Goal: Information Seeking & Learning: Stay updated

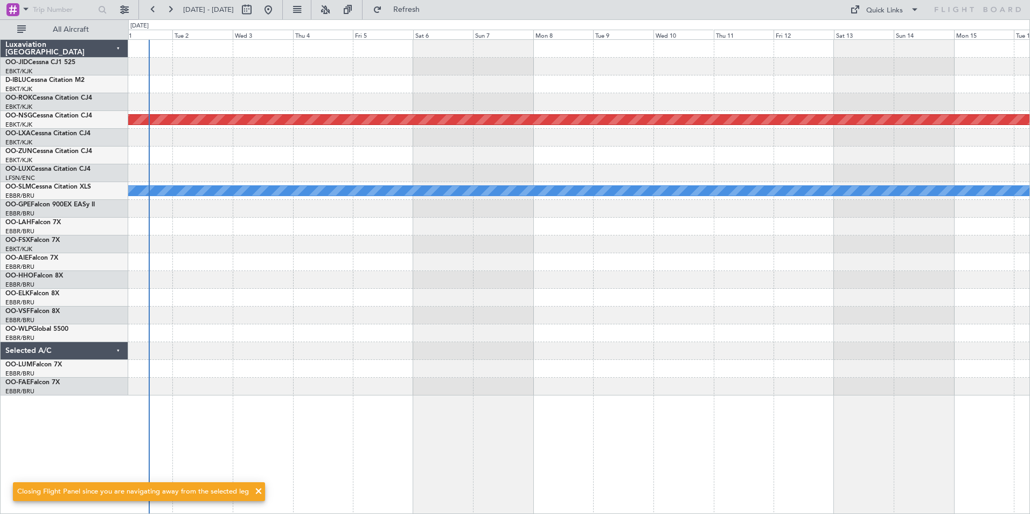
click at [476, 374] on div at bounding box center [578, 369] width 901 height 18
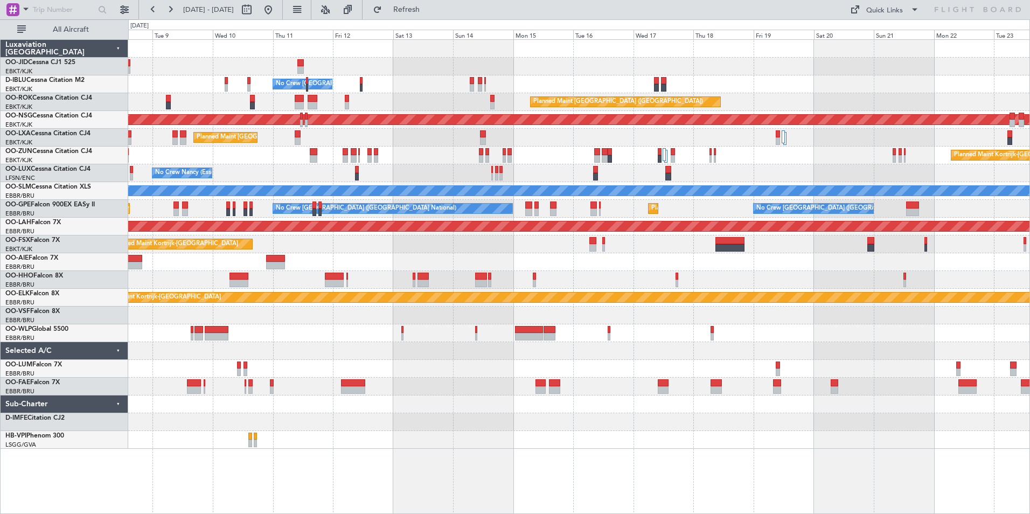
click at [404, 169] on div "No Crew [GEOGRAPHIC_DATA] ([GEOGRAPHIC_DATA] National) AOG Maint [GEOGRAPHIC_DA…" at bounding box center [578, 244] width 901 height 409
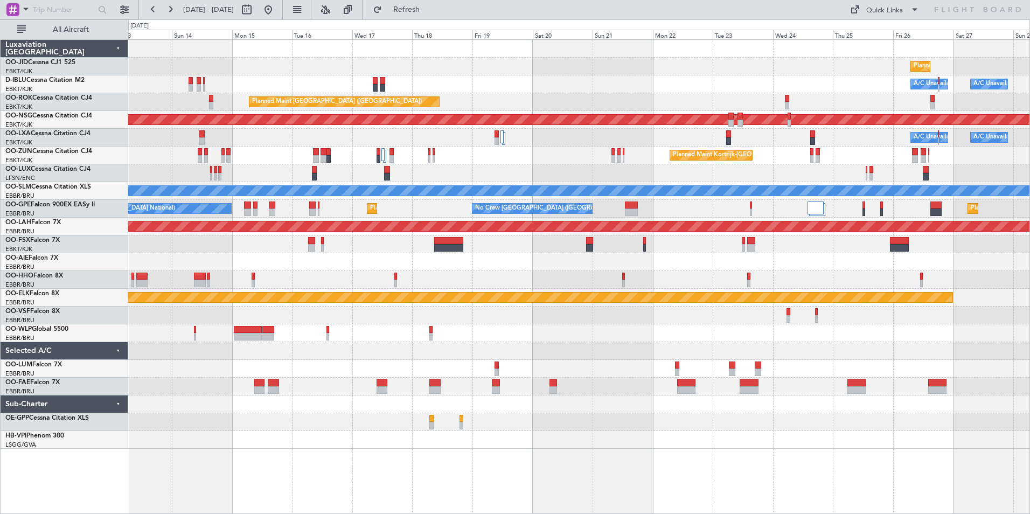
click at [480, 168] on div "Planned Maint Kortrijk-[GEOGRAPHIC_DATA] Planned Maint [GEOGRAPHIC_DATA]-[GEOGR…" at bounding box center [578, 244] width 901 height 409
drag, startPoint x: 507, startPoint y: 177, endPoint x: 861, endPoint y: 203, distance: 354.8
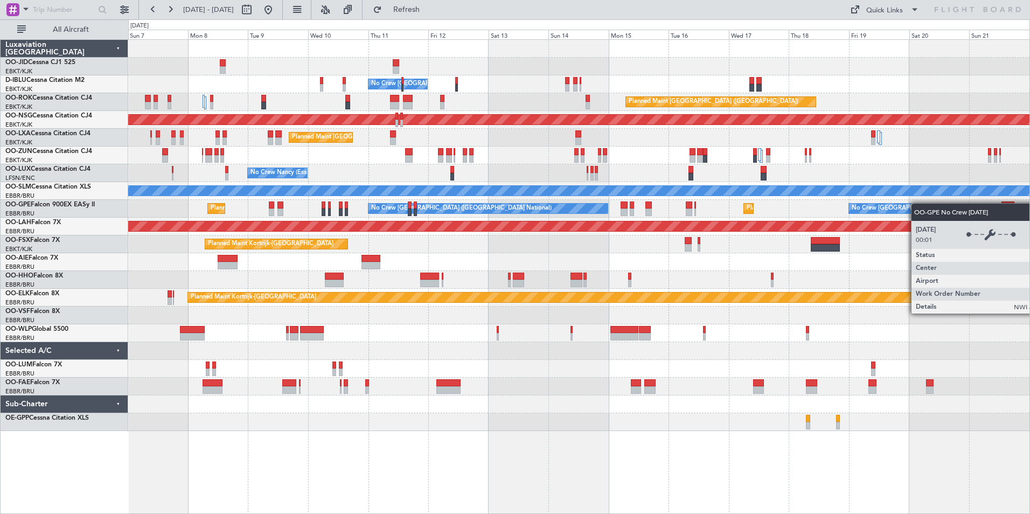
click at [917, 203] on div "No Crew [GEOGRAPHIC_DATA] ([GEOGRAPHIC_DATA] National) AOG Maint [GEOGRAPHIC_DA…" at bounding box center [578, 235] width 901 height 391
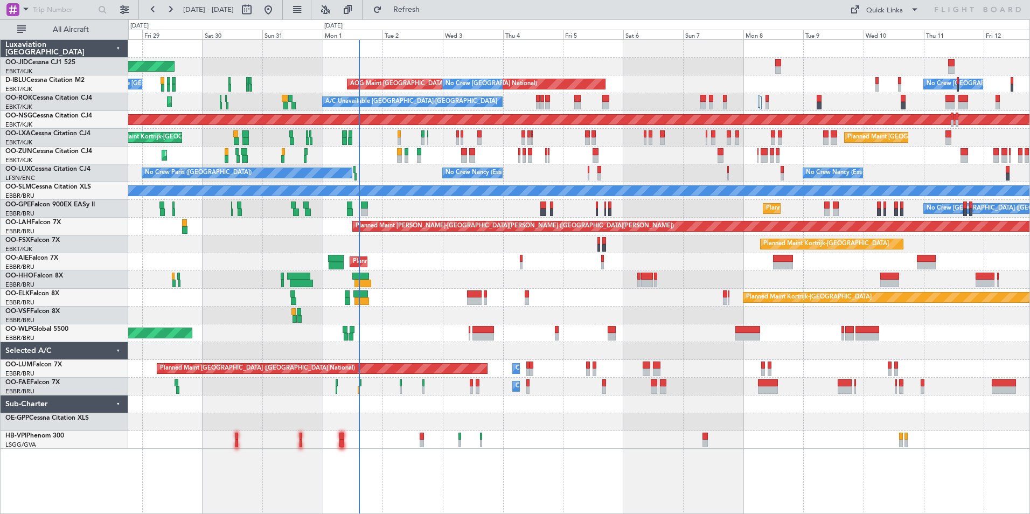
click at [924, 326] on div "Planned Maint Kortrijk-[GEOGRAPHIC_DATA] AOG Maint [GEOGRAPHIC_DATA]-[GEOGRAPHI…" at bounding box center [578, 244] width 901 height 409
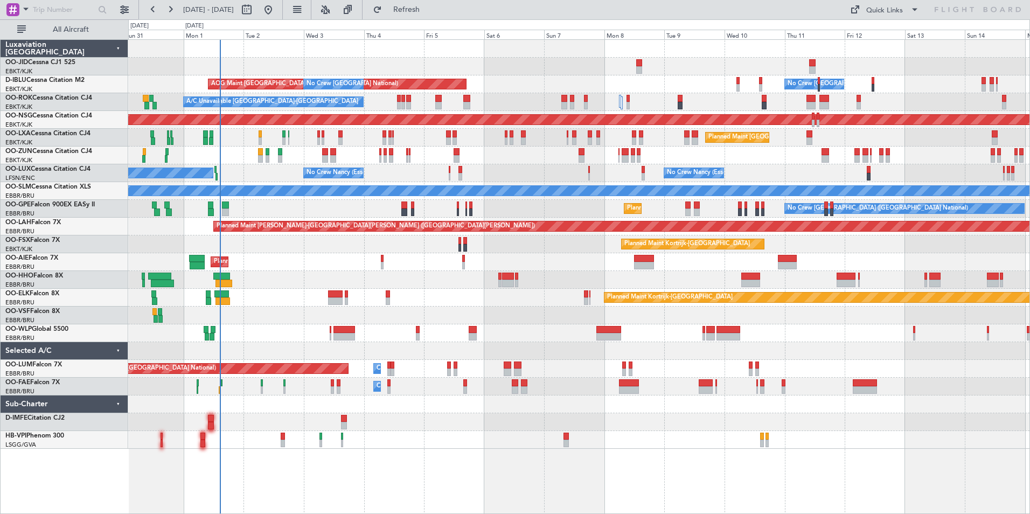
click at [295, 478] on div "Planned Maint Kortrijk-[GEOGRAPHIC_DATA] AOG Maint [GEOGRAPHIC_DATA]-[GEOGRAPHI…" at bounding box center [579, 276] width 902 height 474
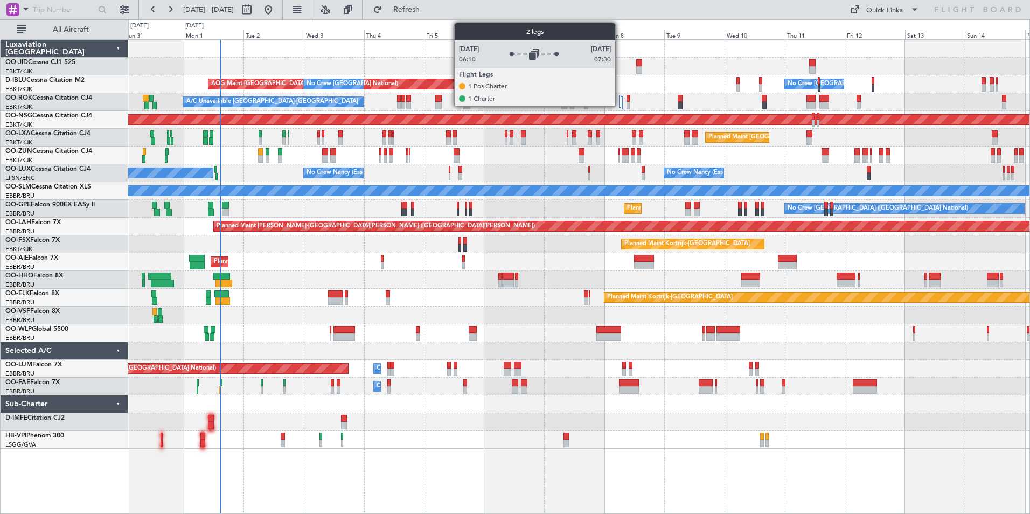
click at [620, 102] on div at bounding box center [620, 101] width 2 height 13
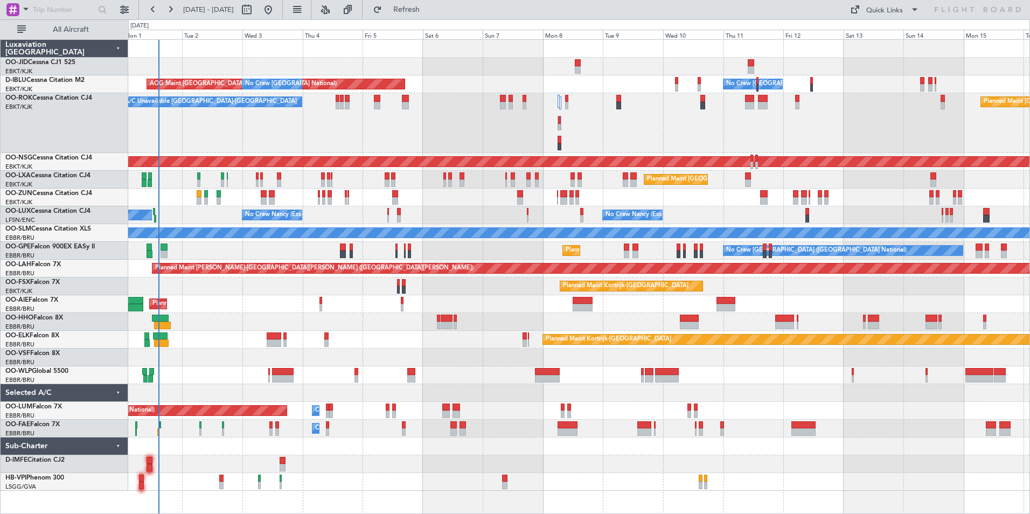
click at [782, 121] on div "A/C Unavailable [GEOGRAPHIC_DATA]-[GEOGRAPHIC_DATA] Planned Maint [GEOGRAPHIC_D…" at bounding box center [578, 123] width 901 height 60
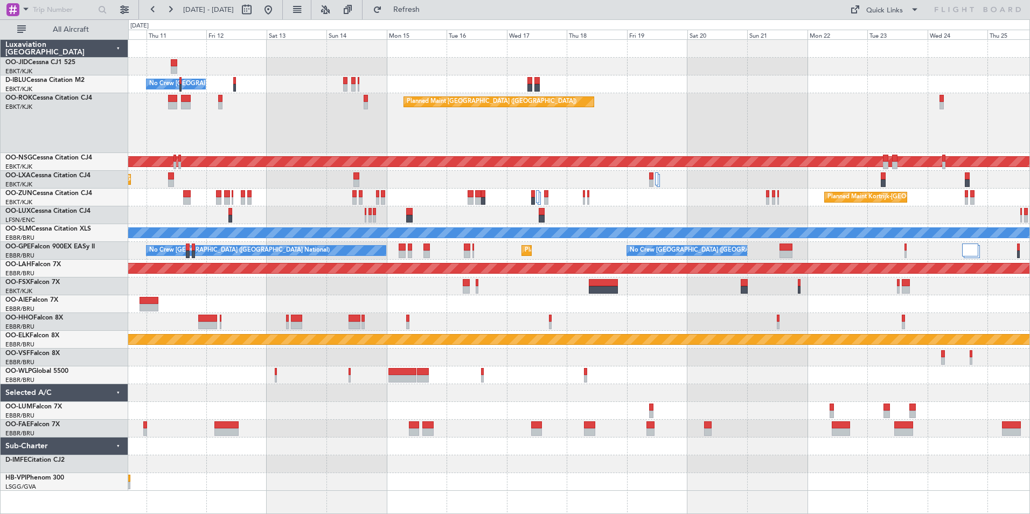
click at [385, 285] on div "Planned Maint Kortrijk-[GEOGRAPHIC_DATA] Planned Maint [GEOGRAPHIC_DATA]-[GEOGR…" at bounding box center [578, 265] width 901 height 451
drag, startPoint x: 841, startPoint y: 323, endPoint x: 516, endPoint y: 312, distance: 324.9
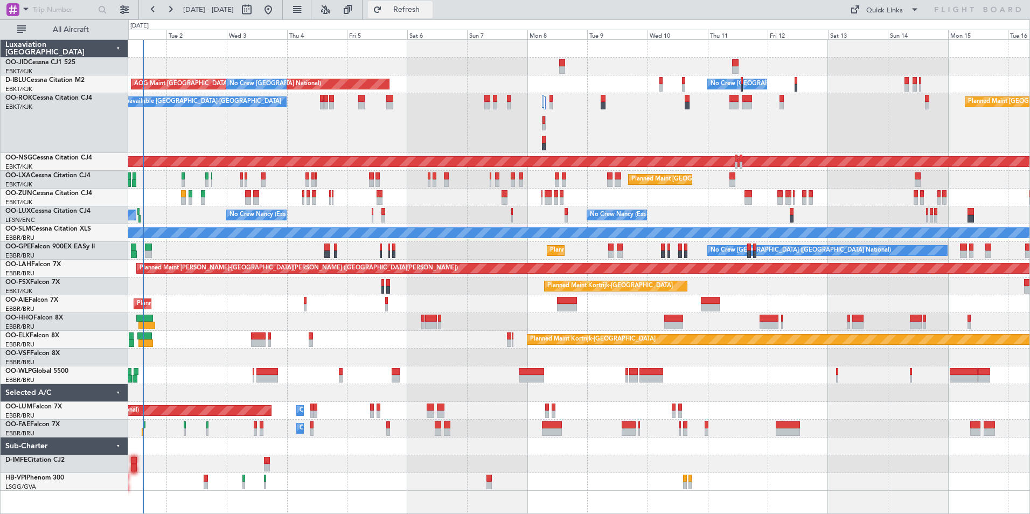
click at [429, 10] on span "Refresh" at bounding box center [406, 10] width 45 height 8
